Goal: Task Accomplishment & Management: Manage account settings

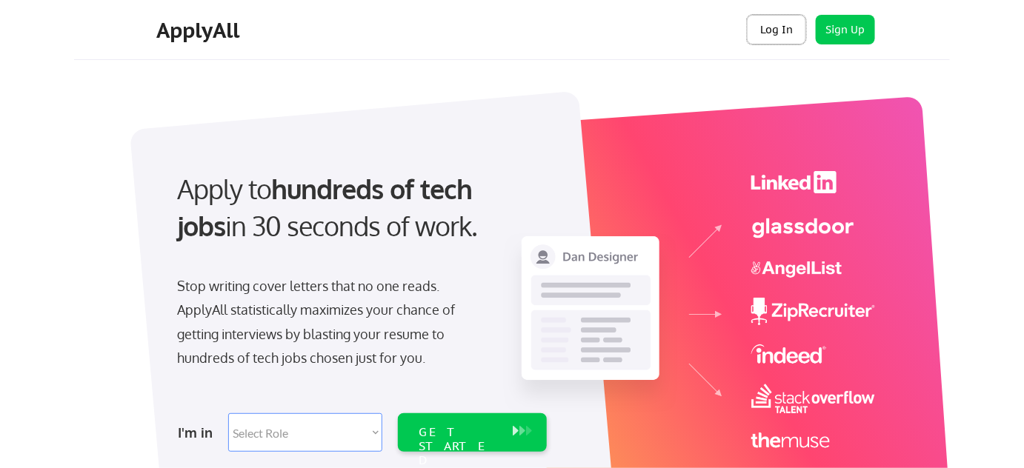
click at [768, 33] on button "Log In" at bounding box center [776, 30] width 59 height 30
